Goal: Task Accomplishment & Management: Manage account settings

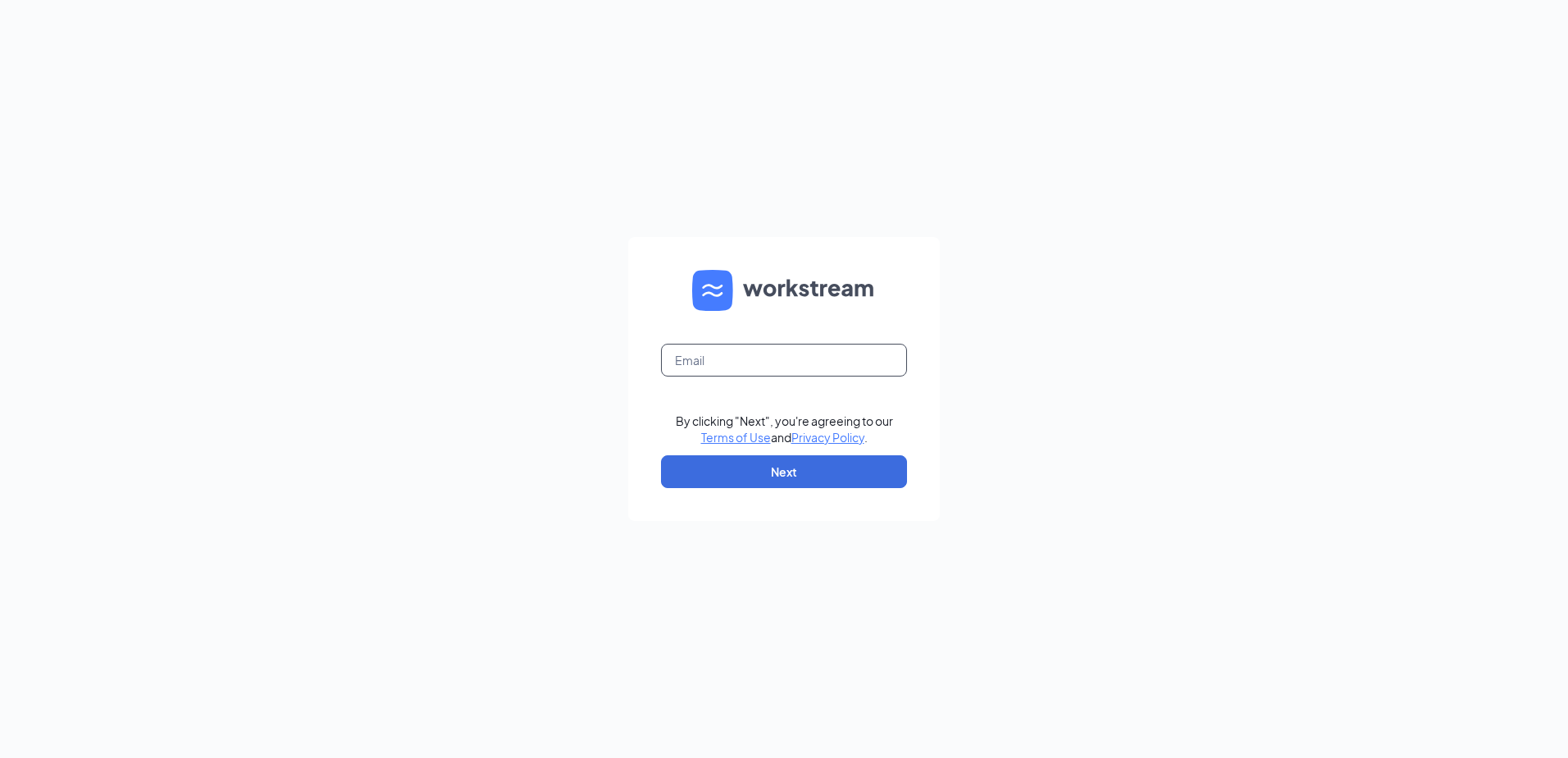
click at [701, 364] on input "text" at bounding box center [784, 360] width 246 height 33
type input "lguerra@mychn.org"
drag, startPoint x: 718, startPoint y: 470, endPoint x: 698, endPoint y: 438, distance: 37.7
click at [718, 470] on button "Next" at bounding box center [784, 471] width 246 height 33
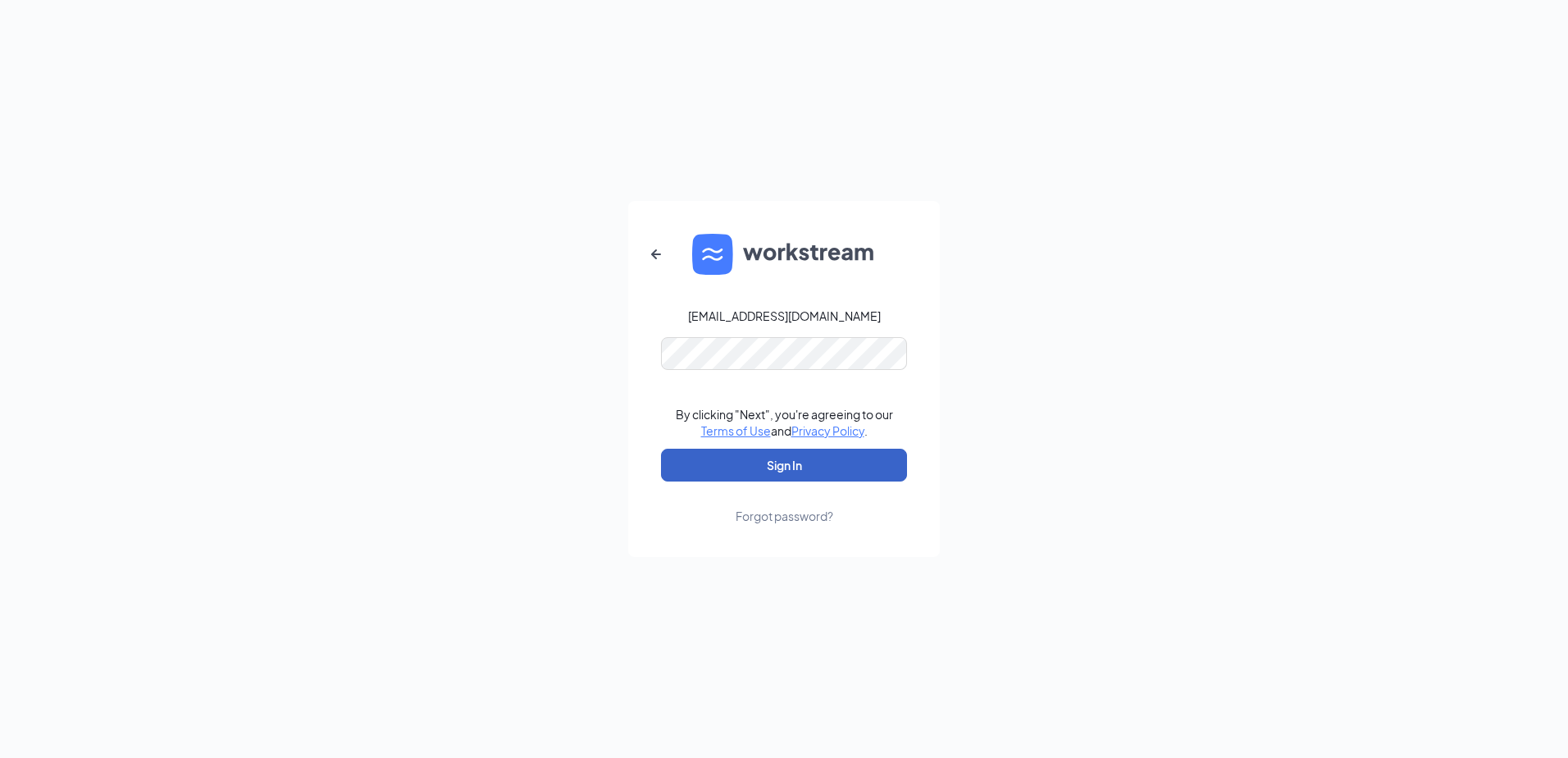
click at [796, 470] on button "Sign In" at bounding box center [784, 464] width 246 height 33
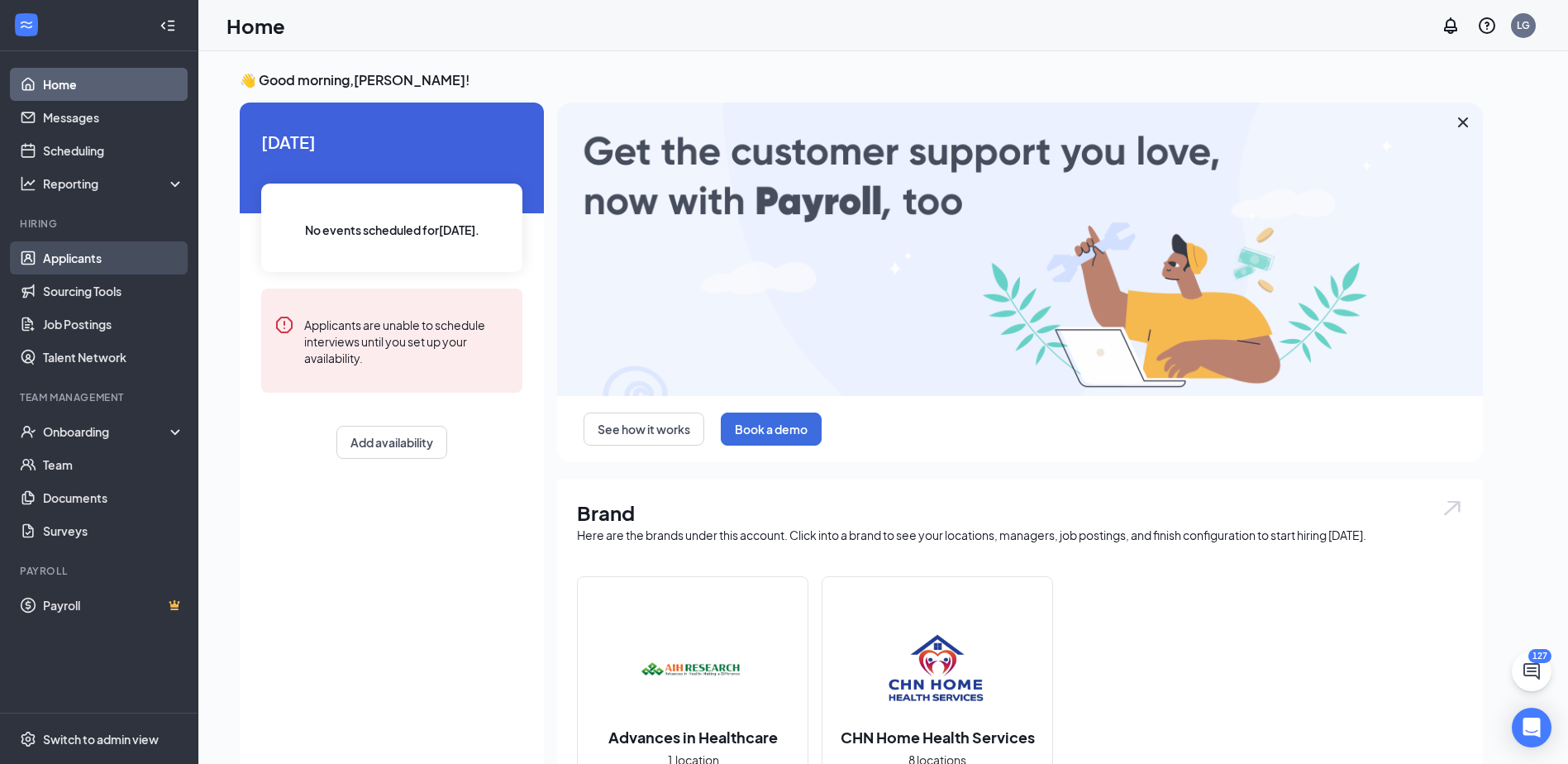
click at [49, 263] on link "Applicants" at bounding box center [113, 258] width 141 height 33
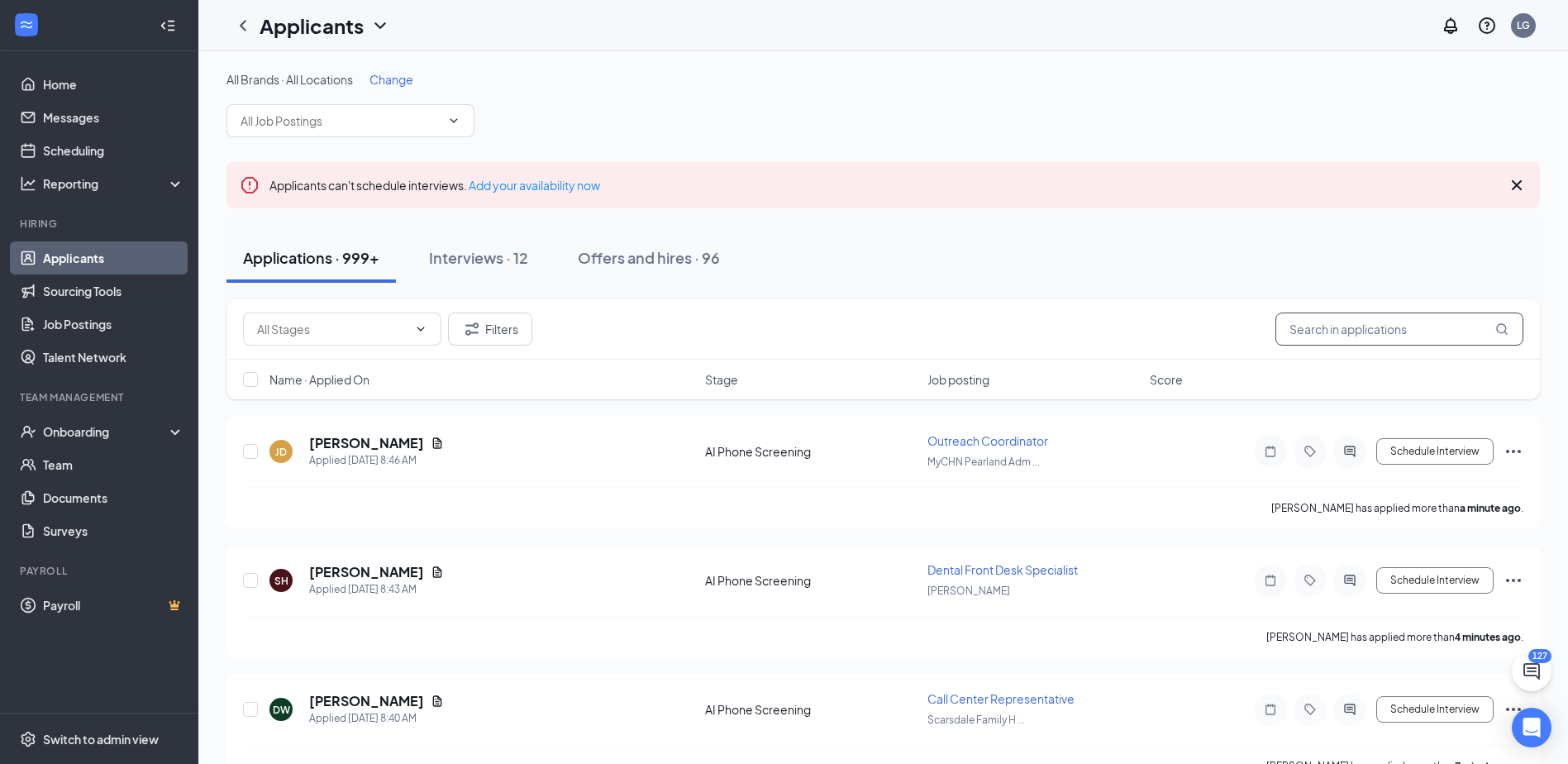
click at [1311, 326] on input "text" at bounding box center [1398, 329] width 248 height 33
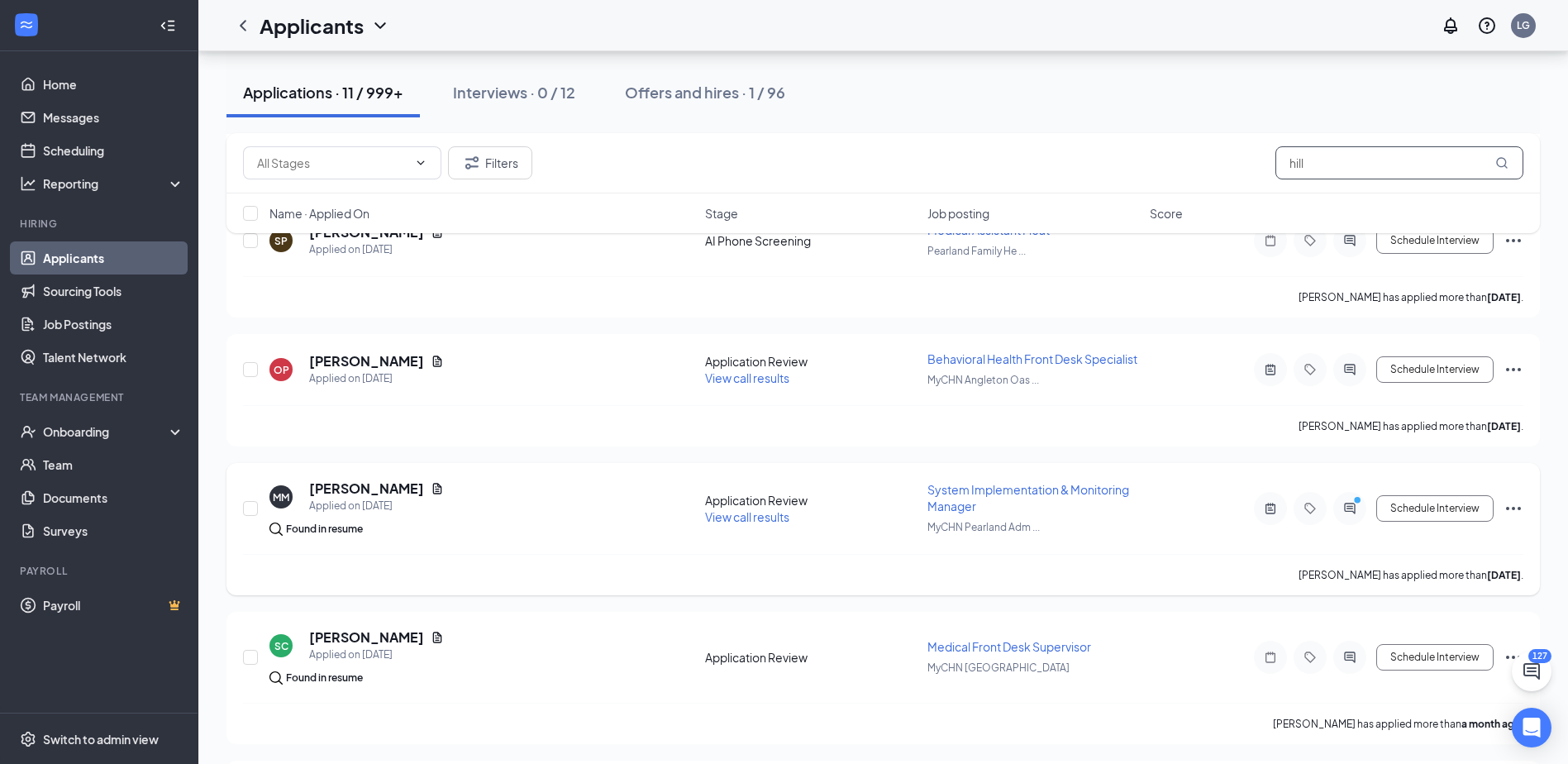
scroll to position [1166, 0]
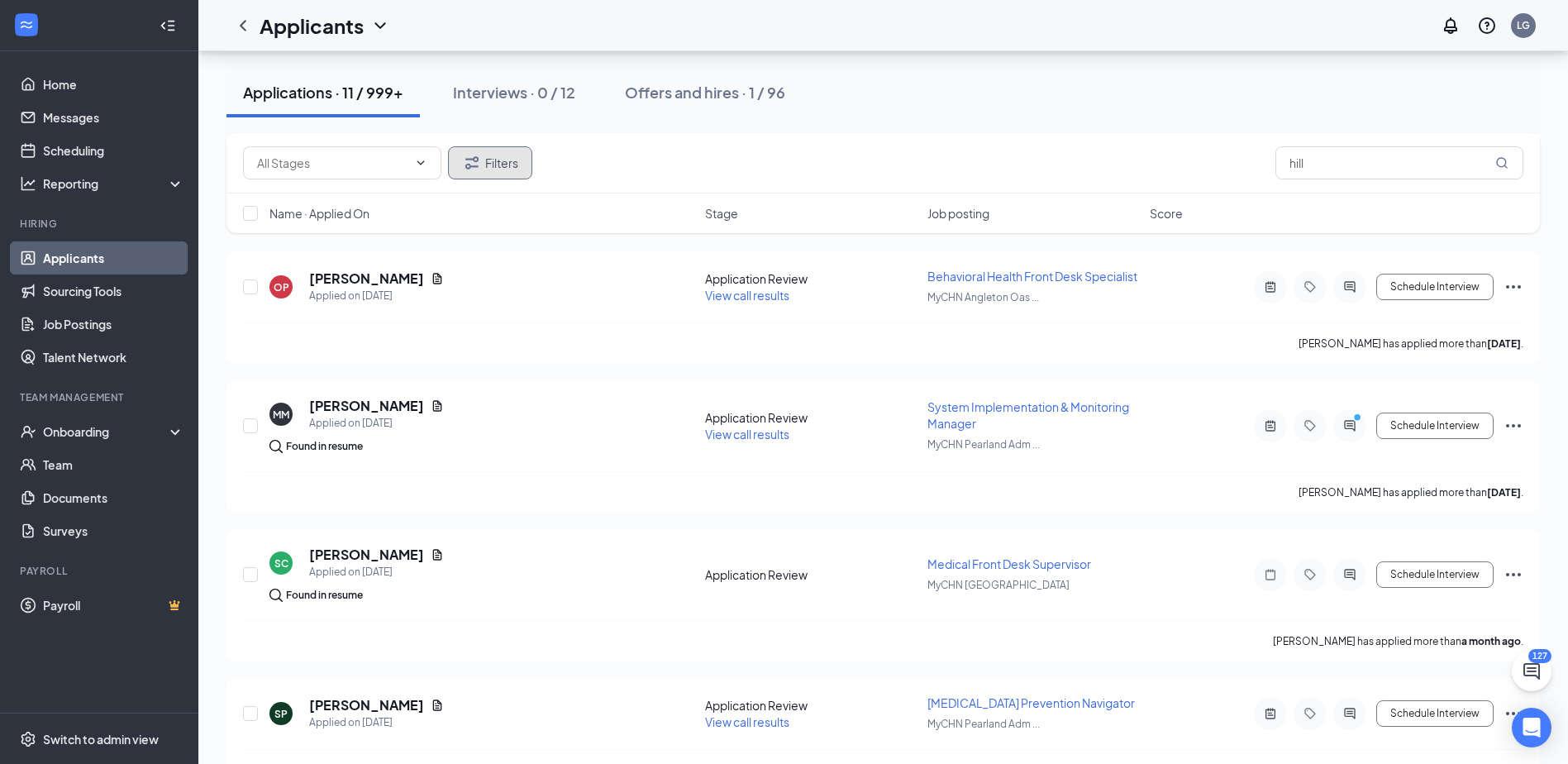
click at [504, 161] on button "Filters" at bounding box center [490, 163] width 84 height 33
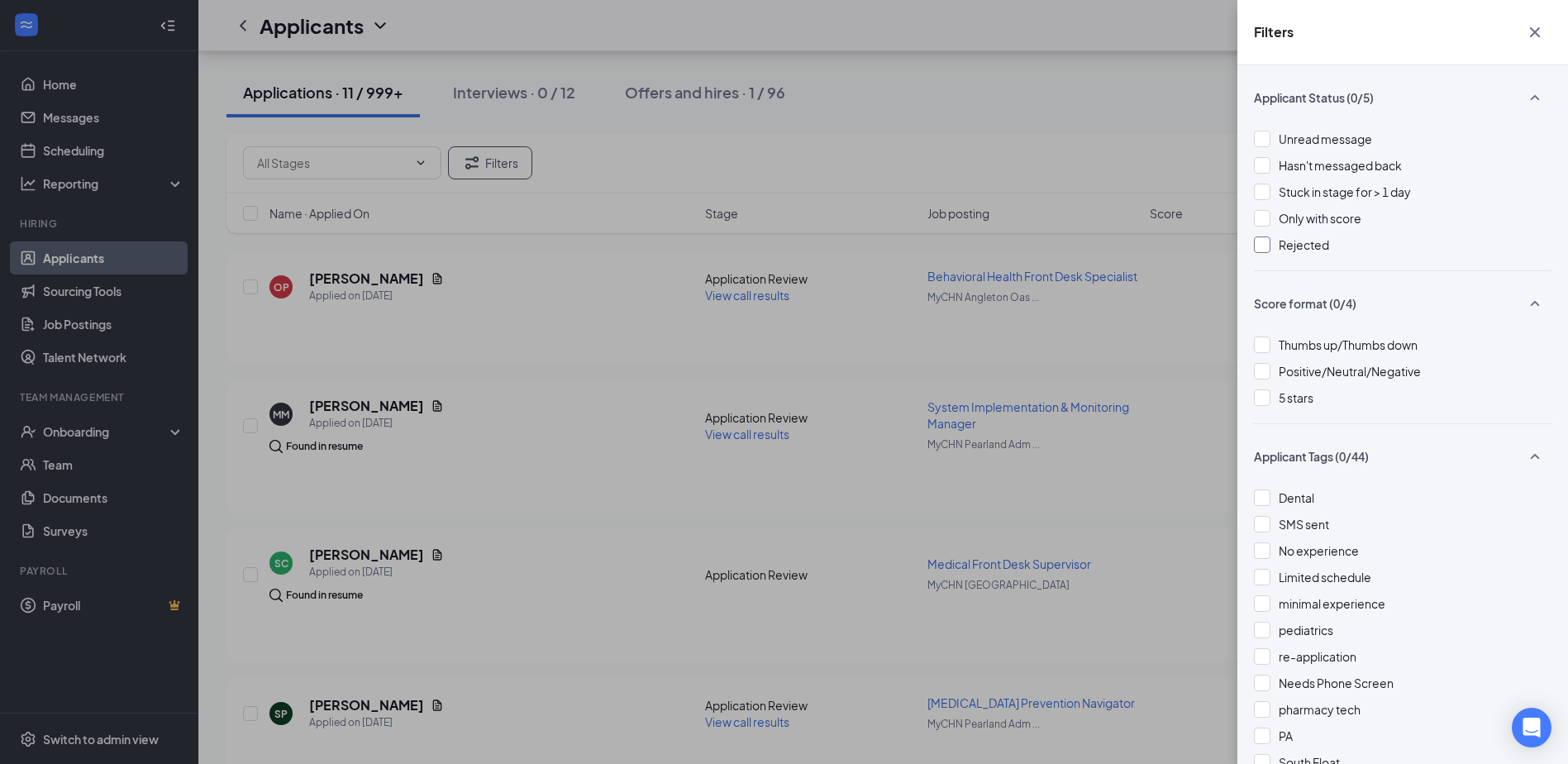
click at [1254, 240] on div at bounding box center [1261, 244] width 16 height 16
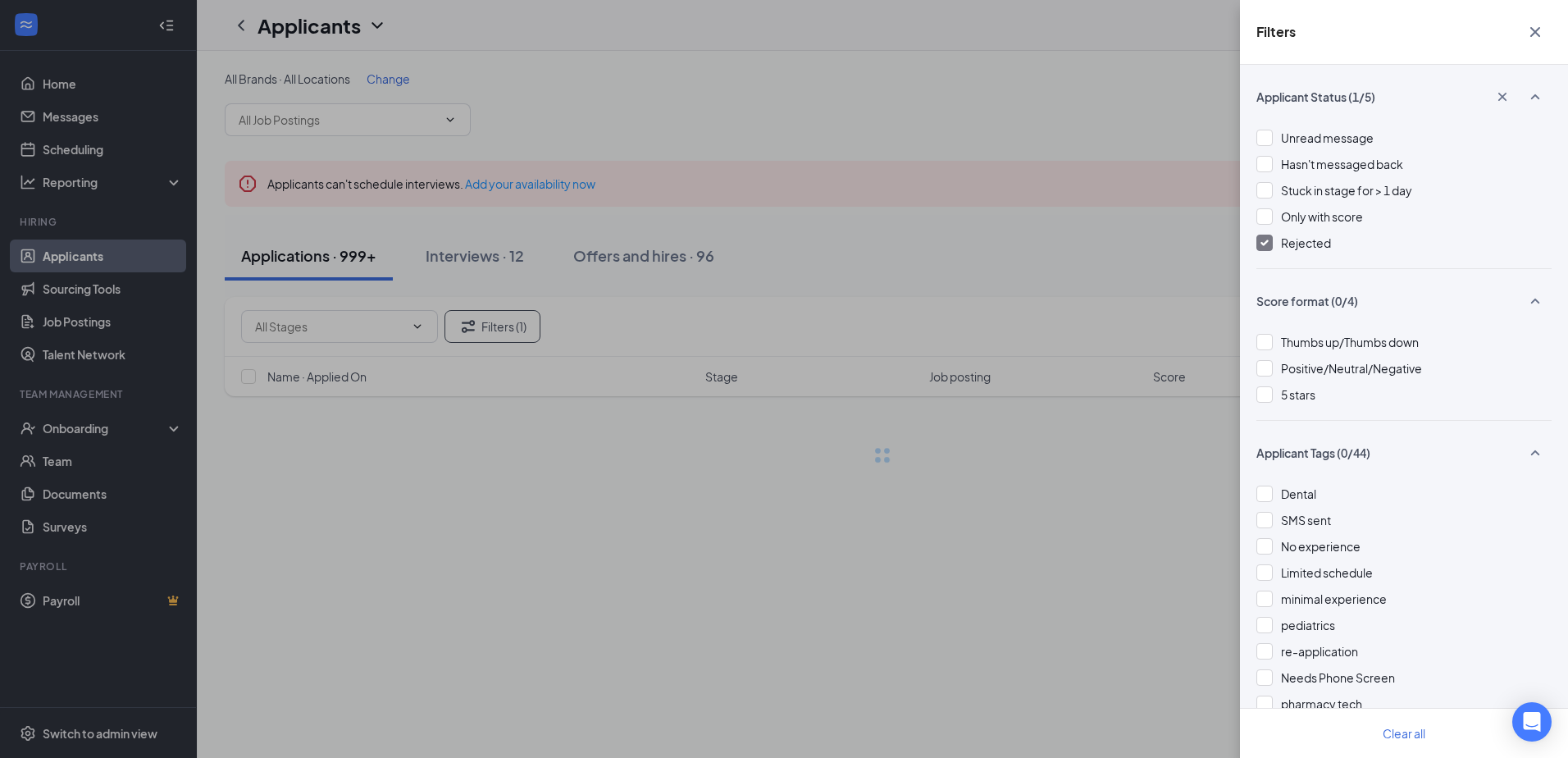
click at [1537, 36] on icon "Cross" at bounding box center [1535, 31] width 19 height 19
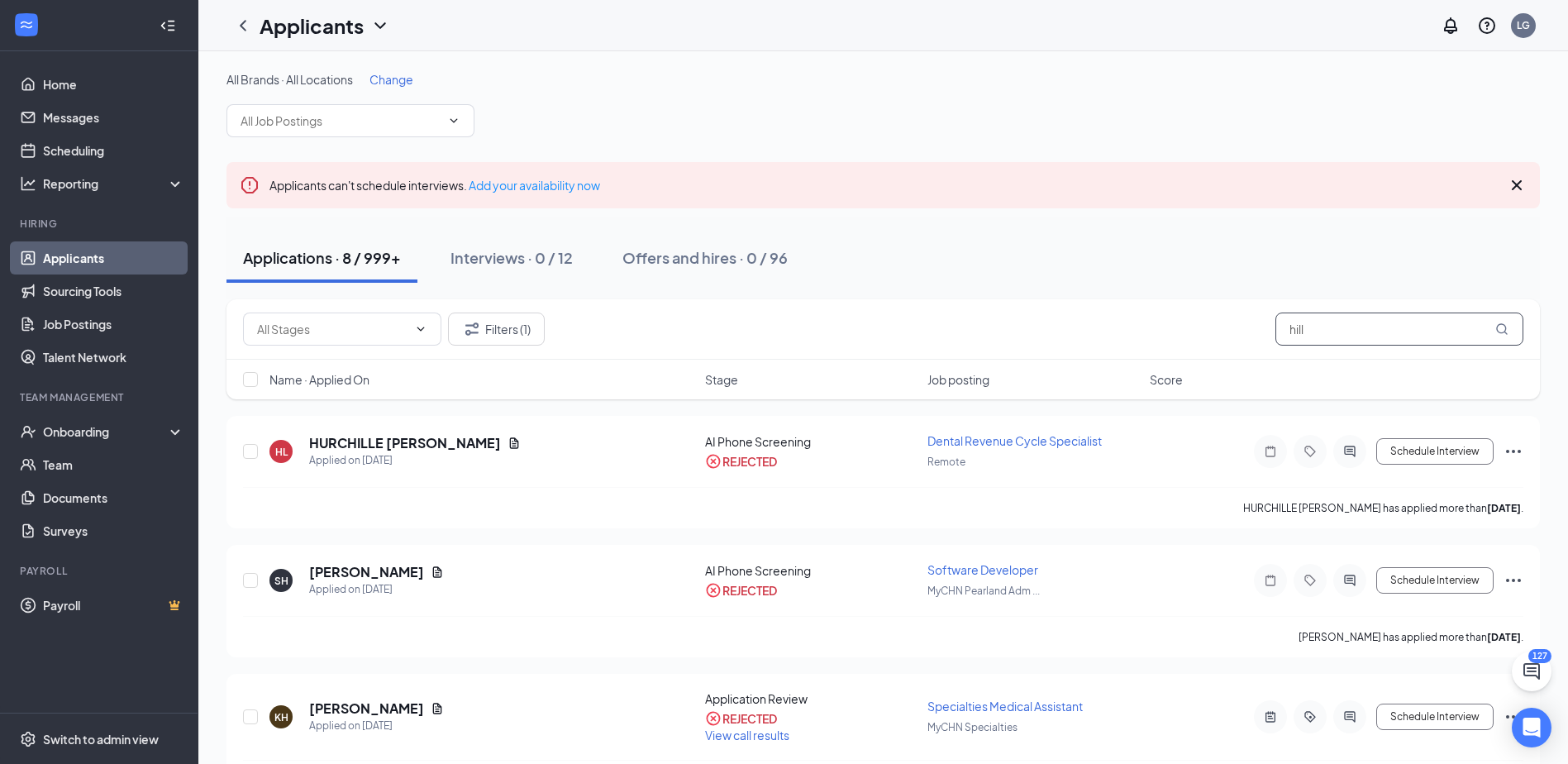
drag, startPoint x: 1346, startPoint y: 324, endPoint x: 973, endPoint y: 305, distance: 373.5
click at [973, 305] on div "Filters (1) hill" at bounding box center [883, 329] width 1313 height 61
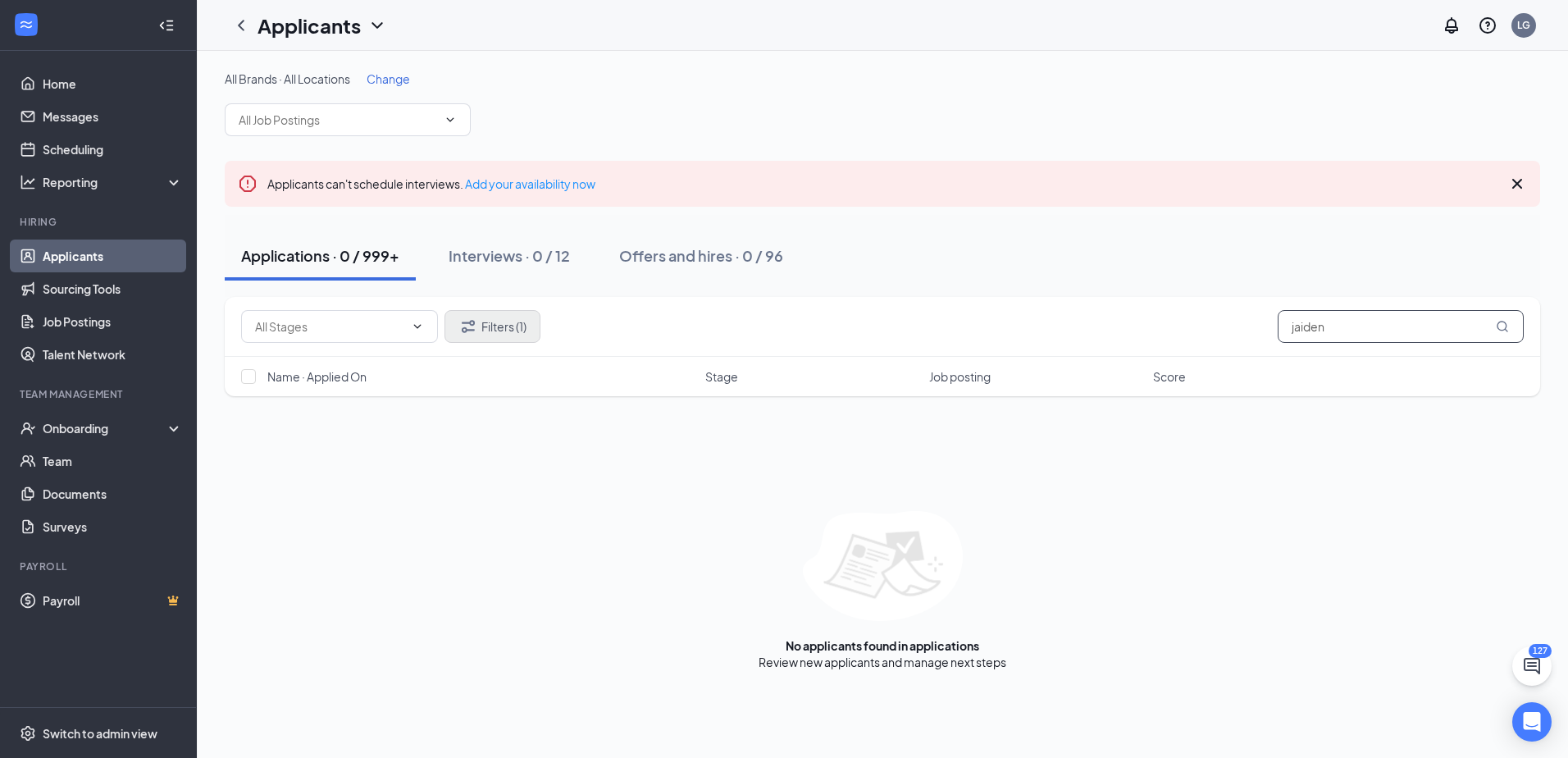
type input "jaiden"
click at [489, 332] on button "Filters (1)" at bounding box center [492, 327] width 96 height 33
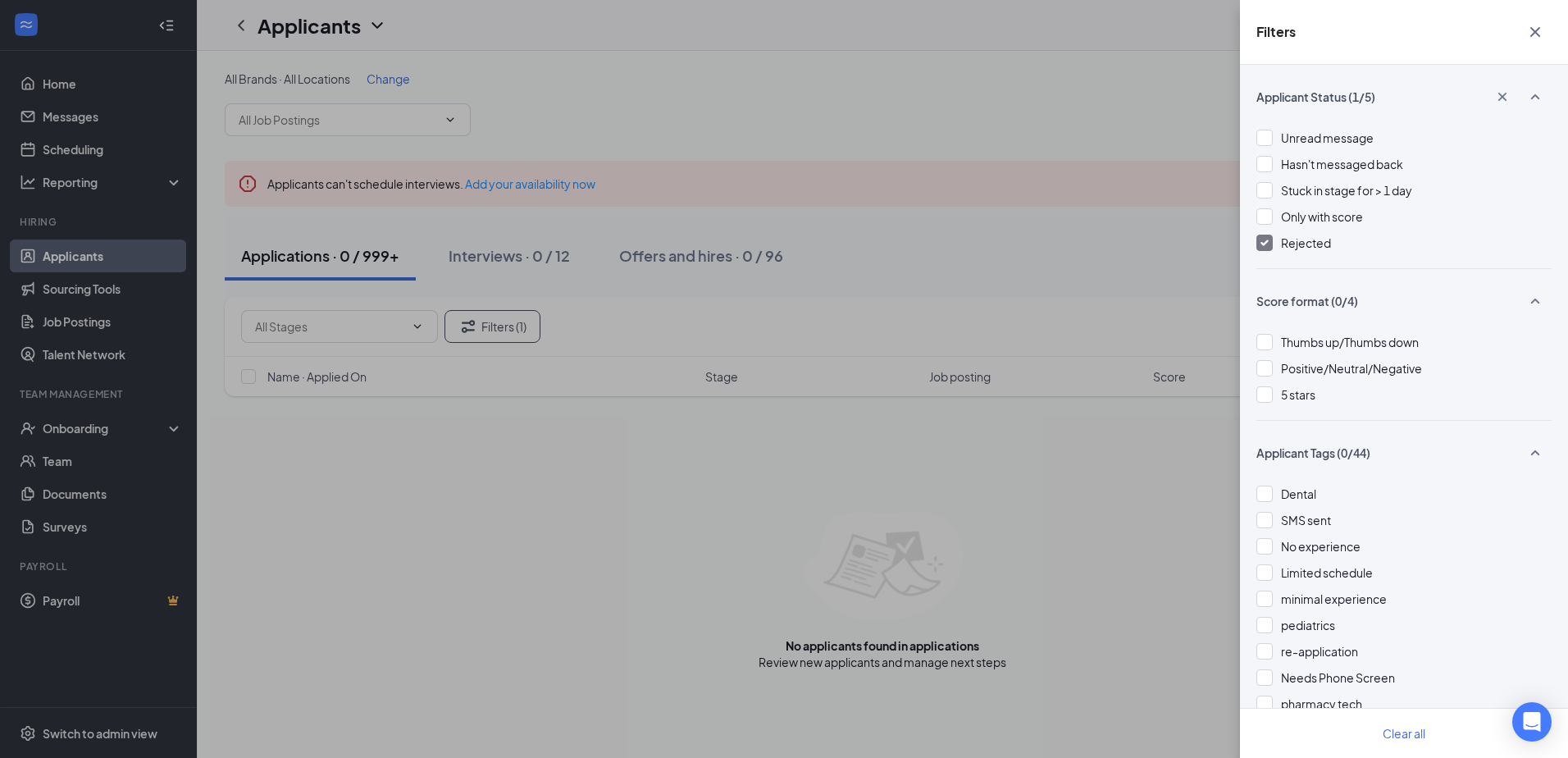
click at [1265, 241] on img at bounding box center [1264, 243] width 8 height 7
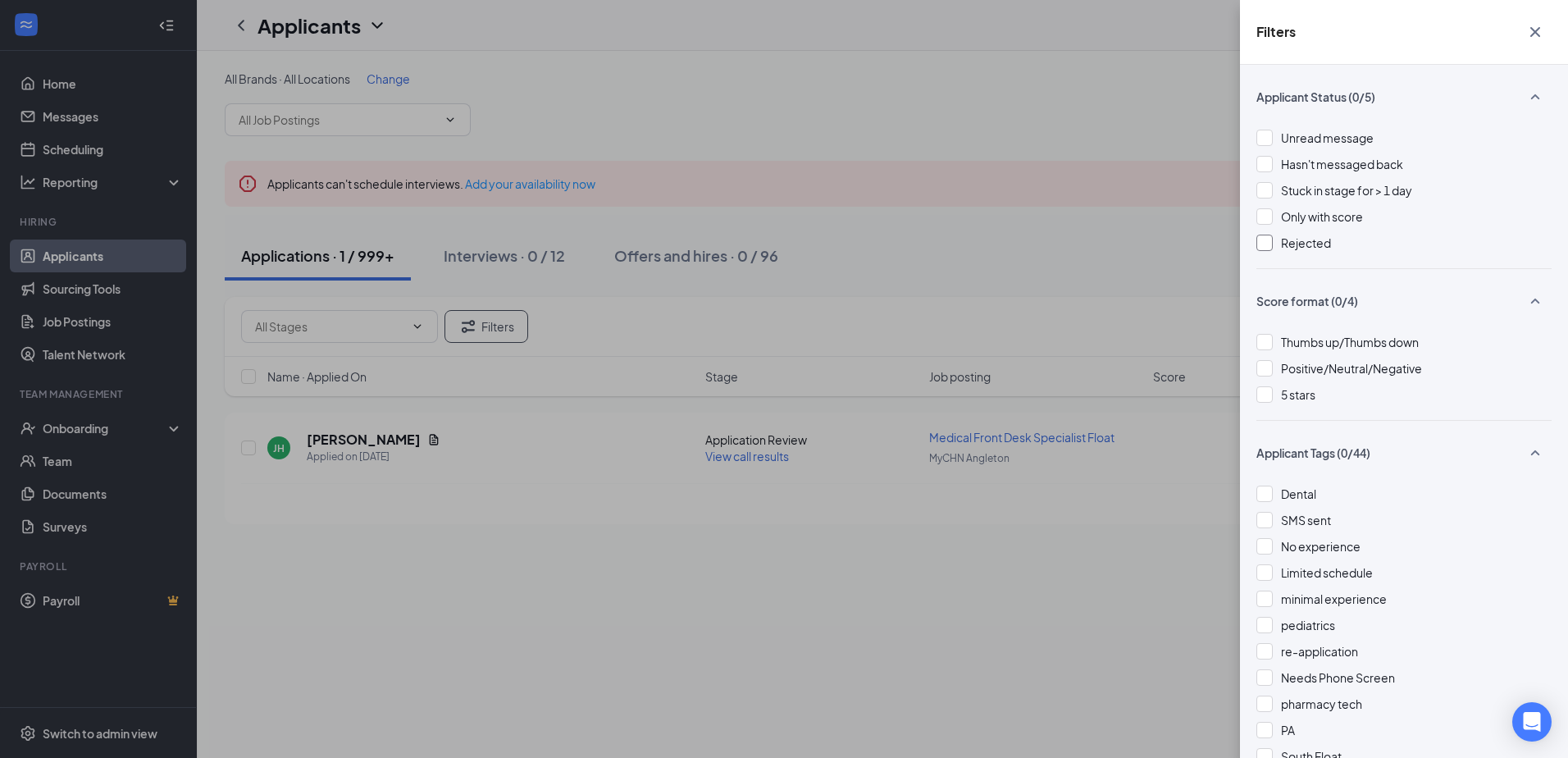
click at [1532, 36] on icon "Cross" at bounding box center [1536, 32] width 10 height 10
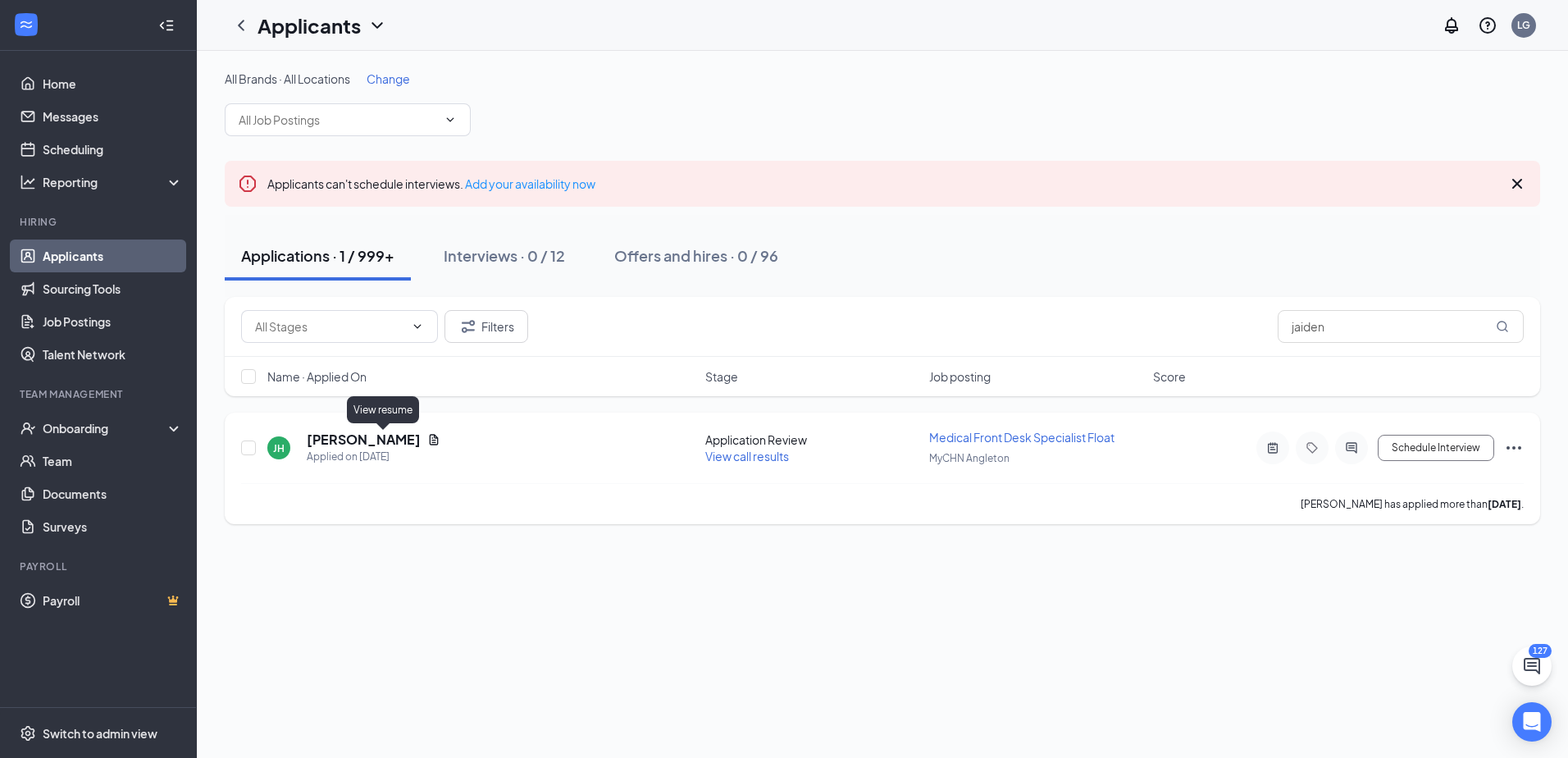
click at [427, 437] on icon "Document" at bounding box center [434, 440] width 14 height 14
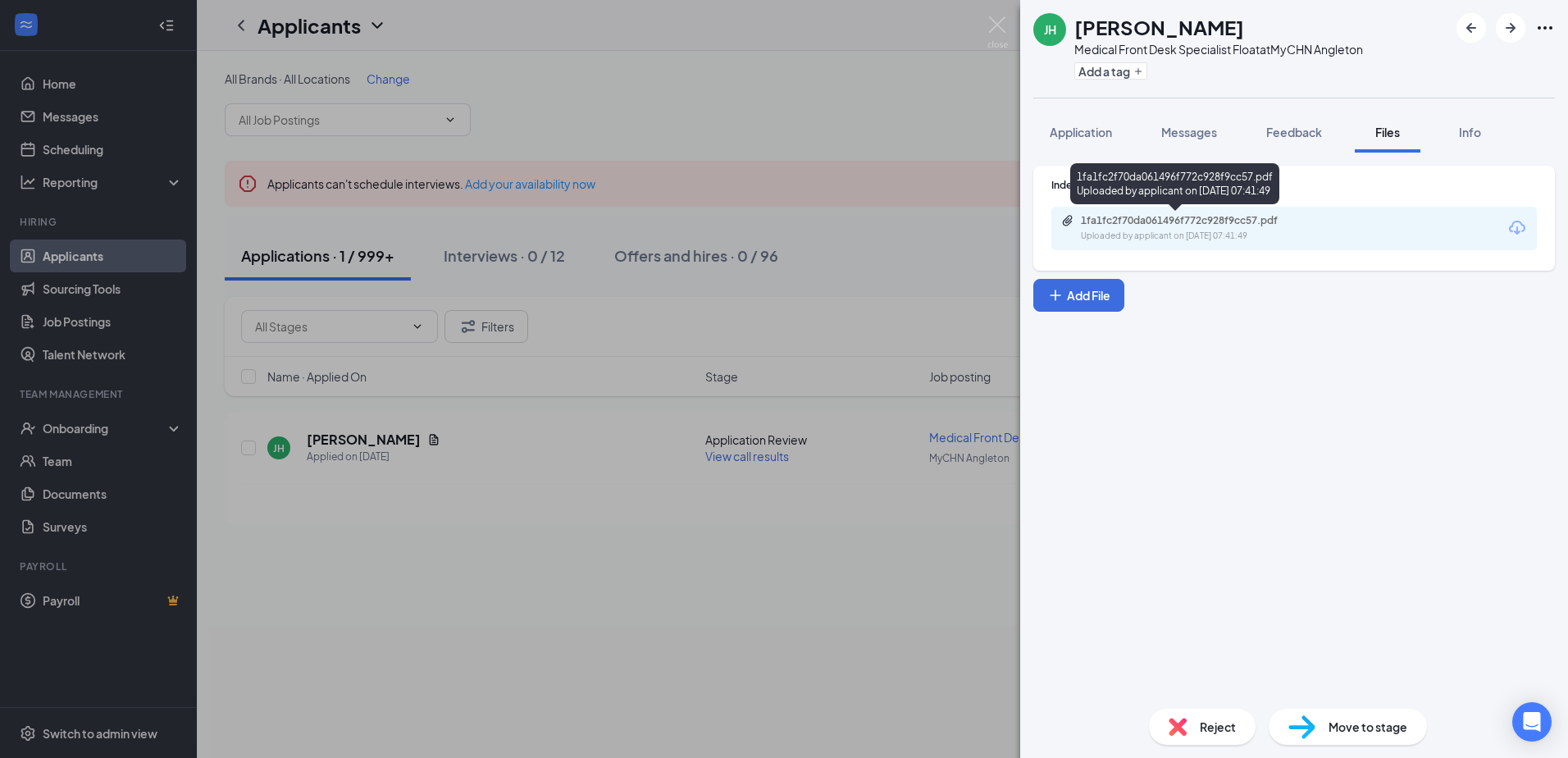
click at [1105, 213] on div "1fa1fc2f70da061496f772c928f9cc57.pdf Uploaded by applicant on [DATE] 07:41:49" at bounding box center [1294, 228] width 485 height 43
click at [1118, 223] on div "1fa1fc2f70da061496f772c928f9cc57.pdf" at bounding box center [1196, 221] width 230 height 14
drag, startPoint x: 1000, startPoint y: 26, endPoint x: 1005, endPoint y: 39, distance: 13.9
click at [1001, 26] on img at bounding box center [998, 32] width 20 height 32
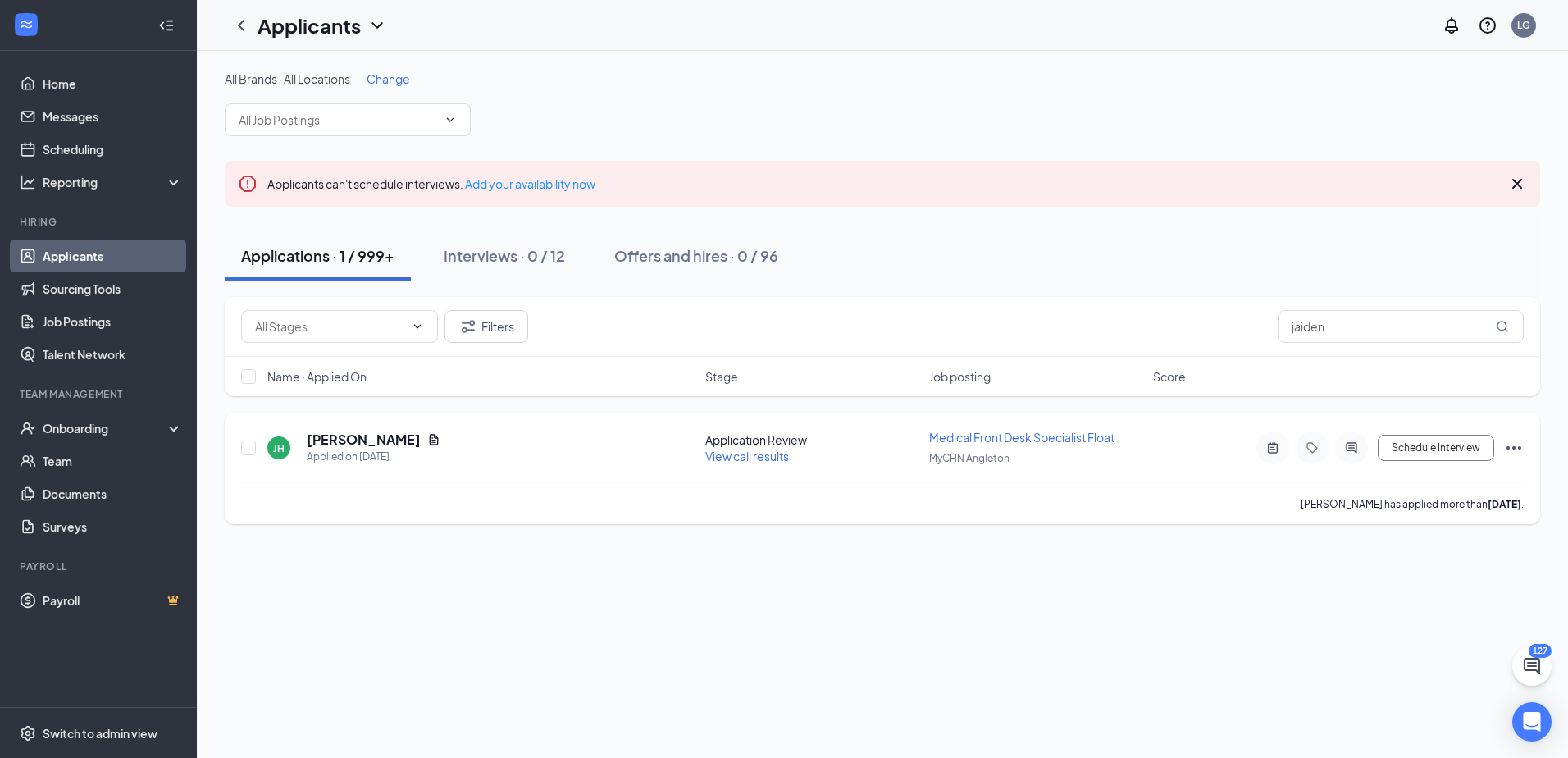
click at [1515, 443] on icon "Ellipses" at bounding box center [1513, 448] width 19 height 19
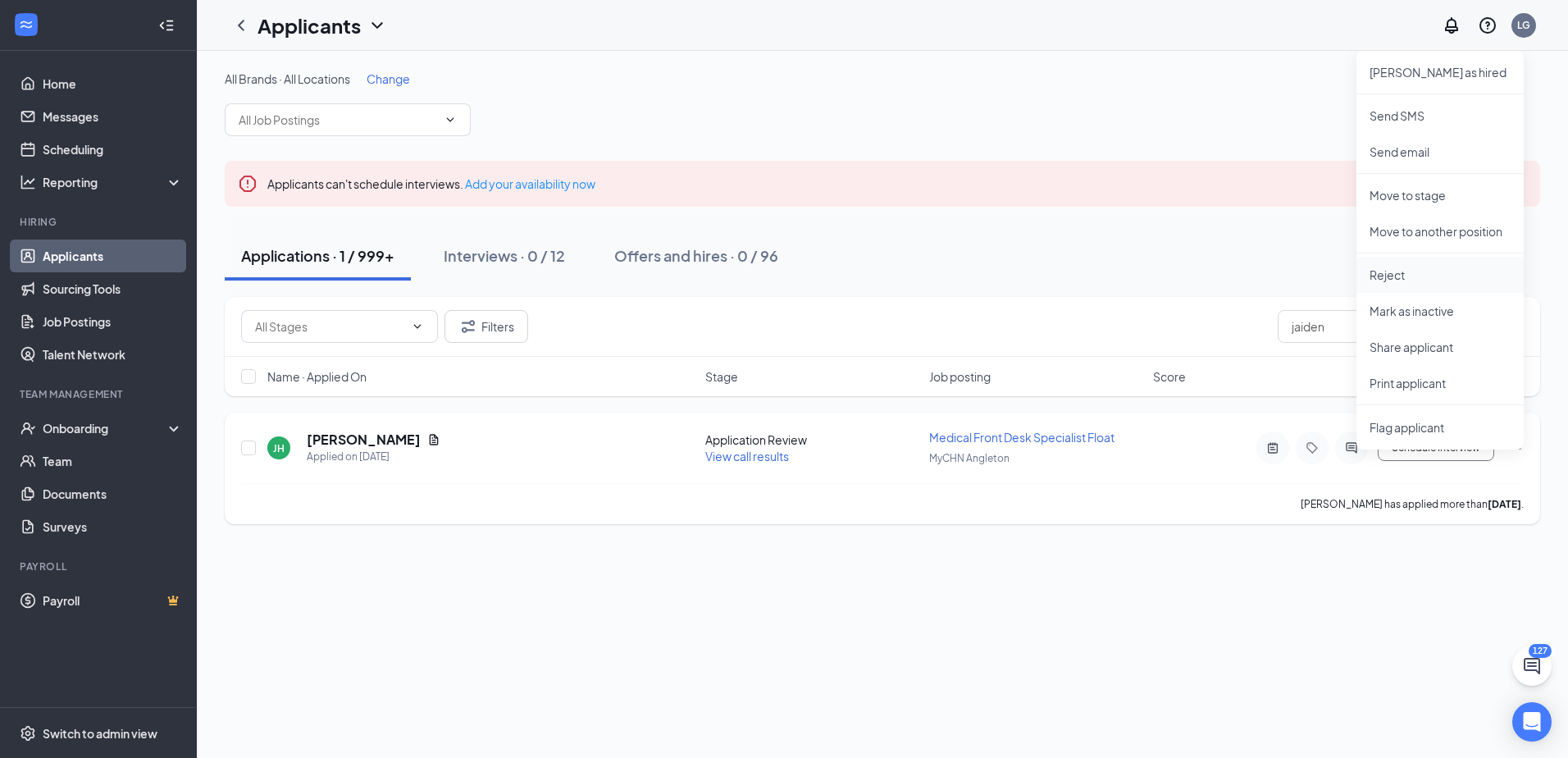
click at [1409, 278] on p "Reject" at bounding box center [1439, 274] width 141 height 16
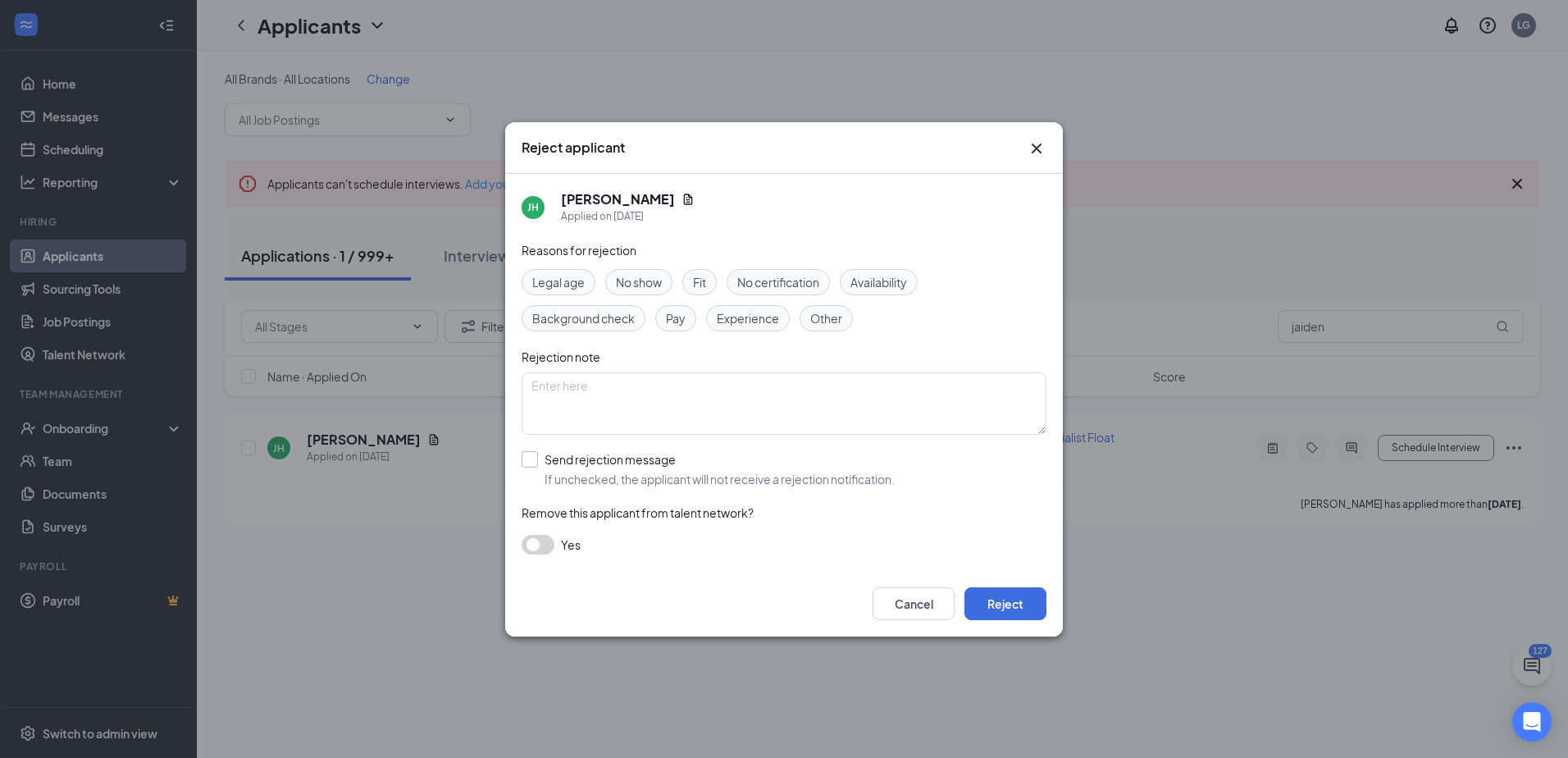
click at [528, 455] on input "Send rejection message If unchecked, the applicant will not receive a rejection…" at bounding box center [708, 469] width 373 height 36
checkbox input "true"
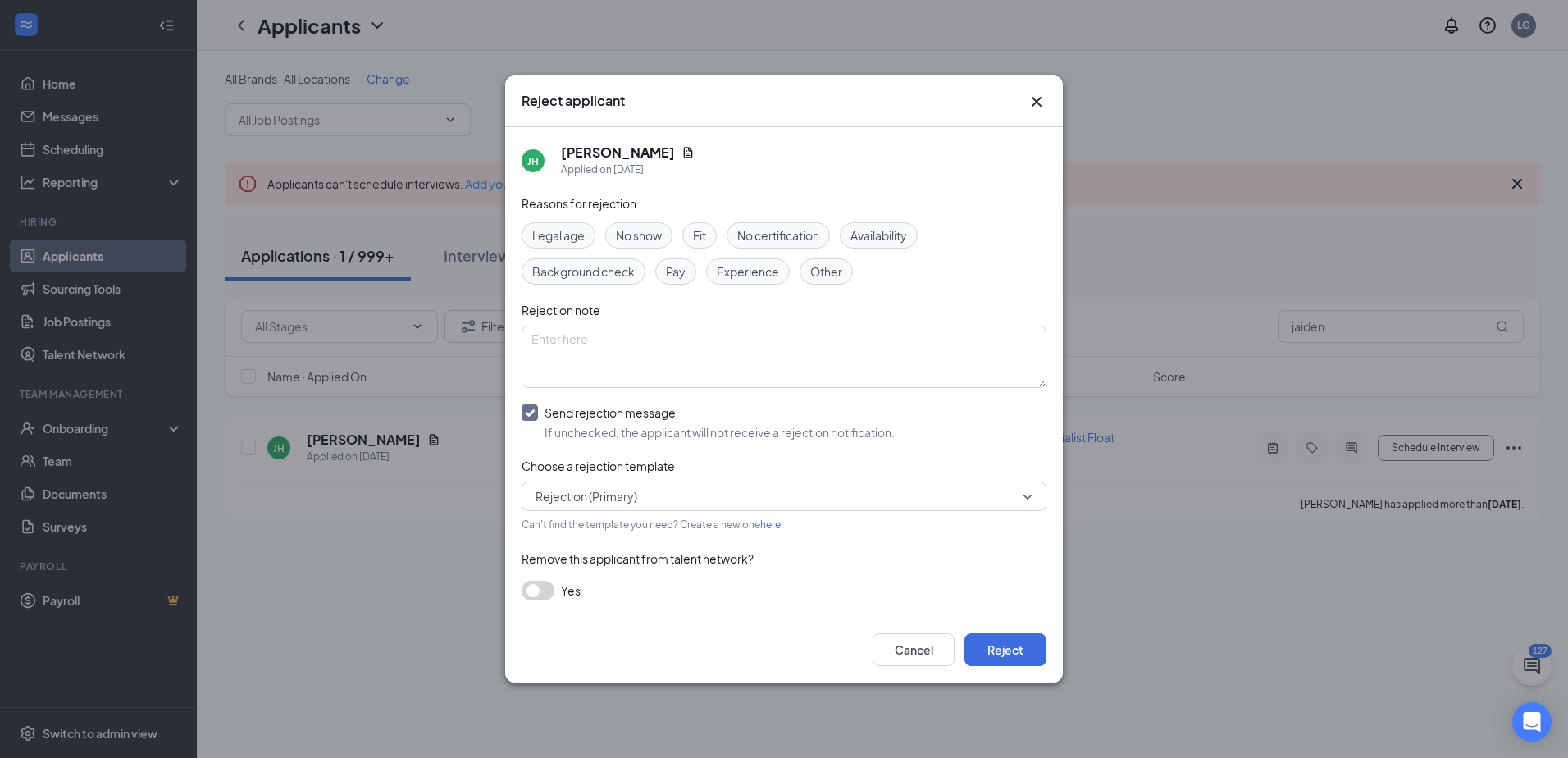
click at [750, 267] on span "Experience" at bounding box center [748, 271] width 63 height 18
click at [730, 267] on span "Experience" at bounding box center [748, 271] width 63 height 18
click at [745, 270] on span "Experience" at bounding box center [748, 271] width 63 height 18
click at [1021, 646] on button "Reject" at bounding box center [1005, 650] width 82 height 33
